Goal: Check status: Check status

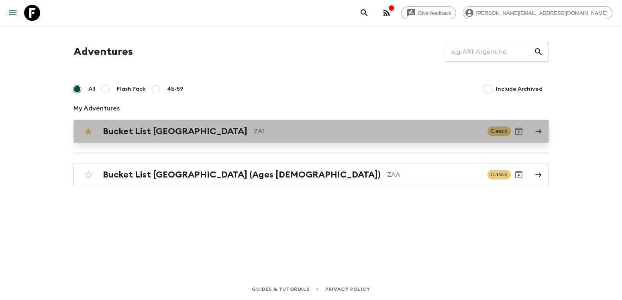
click at [167, 131] on h2 "Bucket List [GEOGRAPHIC_DATA]" at bounding box center [175, 131] width 145 height 10
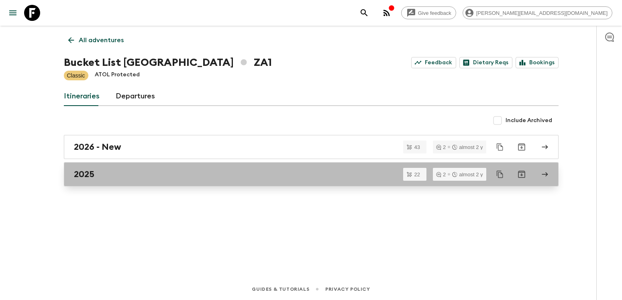
click at [83, 175] on h2 "2025" at bounding box center [84, 174] width 20 height 10
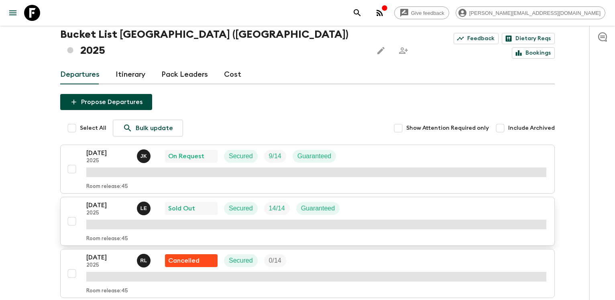
scroll to position [164, 0]
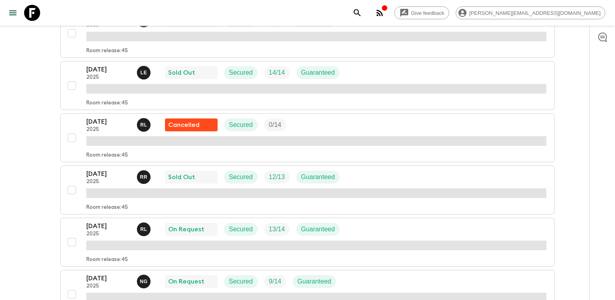
click at [98, 165] on button "[DATE] 2025 R R Sold Out Secured 12 / 13 Guaranteed Room release: 45" at bounding box center [307, 189] width 495 height 49
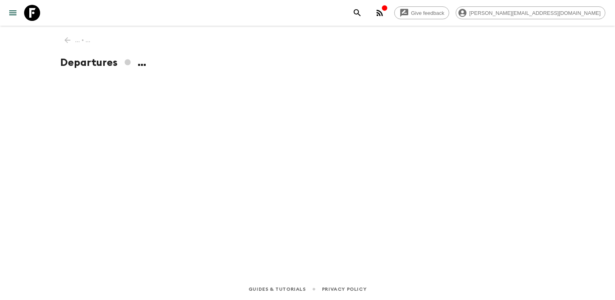
click at [101, 159] on div "... • ... Departures ..." at bounding box center [308, 141] width 514 height 230
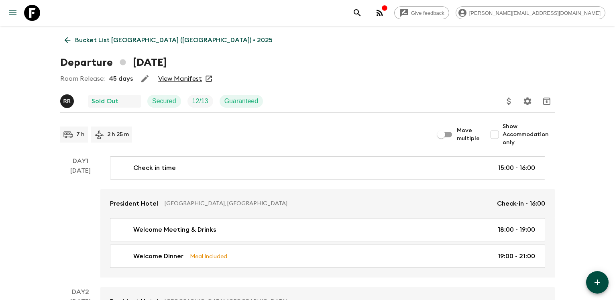
click at [187, 78] on link "View Manifest" at bounding box center [180, 79] width 44 height 8
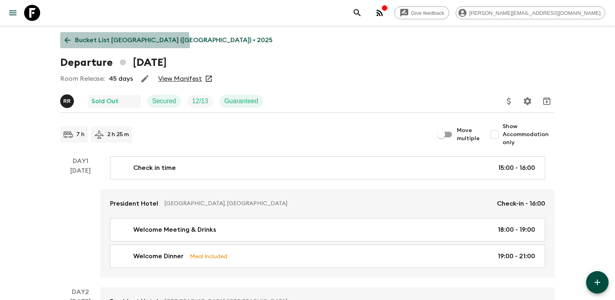
click at [94, 45] on link "Bucket List [GEOGRAPHIC_DATA] ([GEOGRAPHIC_DATA]) • 2025" at bounding box center [168, 40] width 217 height 16
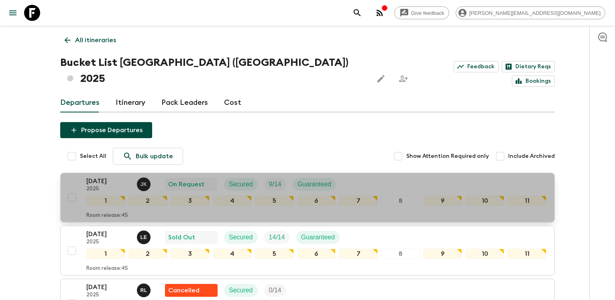
click at [103, 176] on p "[DATE]" at bounding box center [108, 181] width 44 height 10
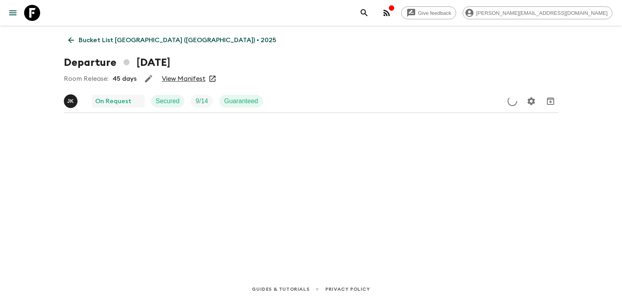
click at [176, 83] on div "Room Release: 45 days View Manifest" at bounding box center [311, 79] width 495 height 16
click at [177, 81] on link "View Manifest" at bounding box center [184, 79] width 44 height 8
